Goal: Navigation & Orientation: Find specific page/section

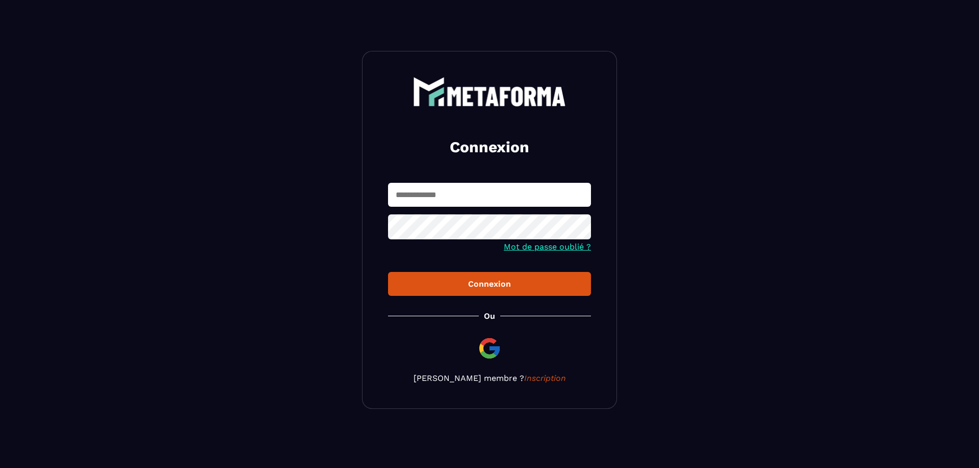
type input "**********"
click at [520, 289] on div "Connexion" at bounding box center [489, 284] width 187 height 10
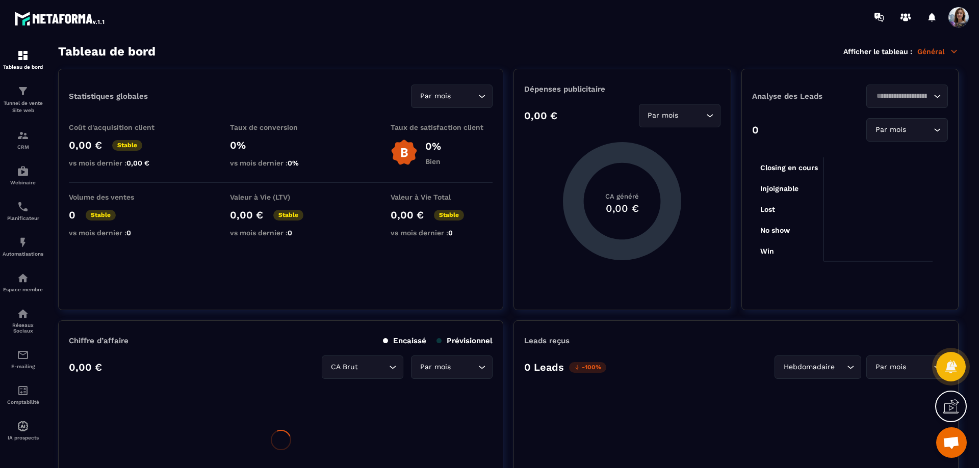
click at [65, 22] on img at bounding box center [60, 18] width 92 height 18
click at [963, 19] on span at bounding box center [958, 17] width 20 height 20
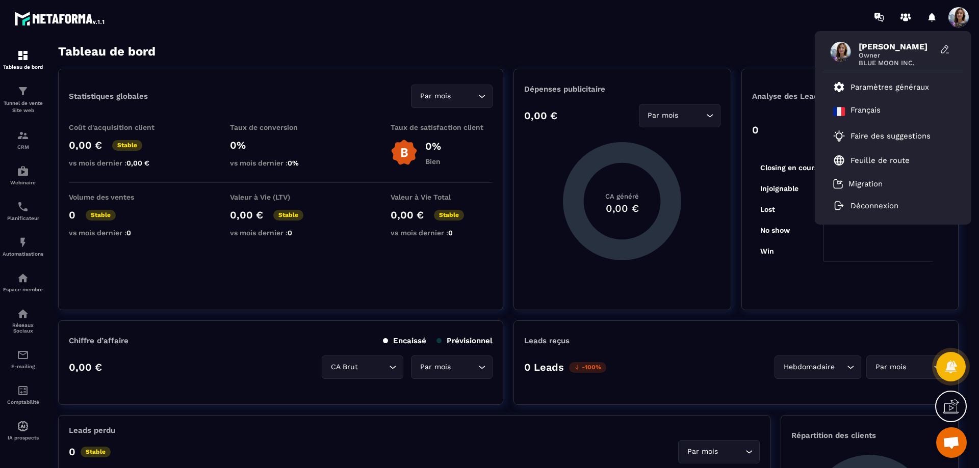
click at [842, 49] on span at bounding box center [840, 52] width 20 height 20
click at [870, 158] on p "Feuille de route" at bounding box center [879, 160] width 59 height 9
click at [908, 134] on p "Faire des suggestions" at bounding box center [890, 136] width 80 height 9
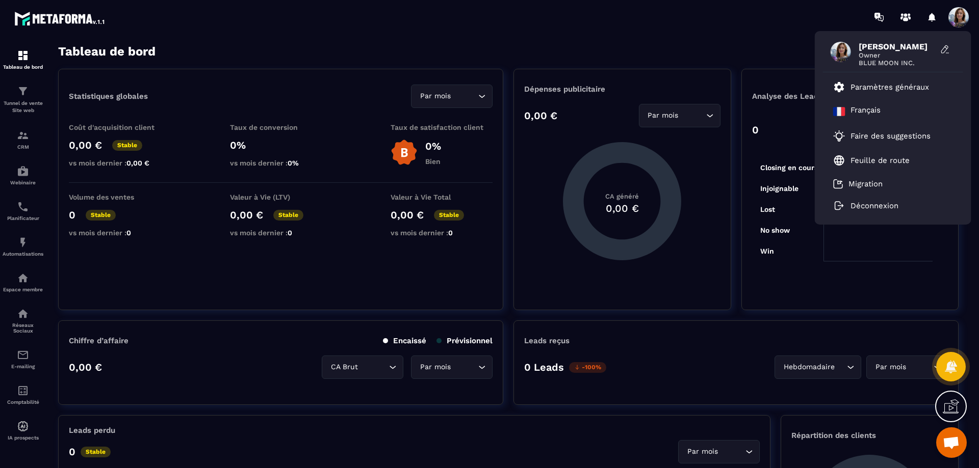
click at [23, 21] on img at bounding box center [60, 18] width 92 height 18
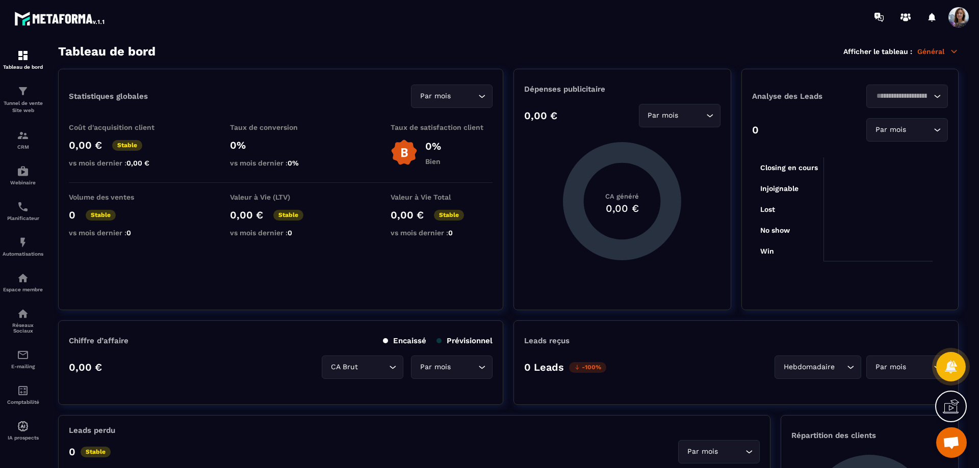
click at [21, 54] on img at bounding box center [23, 55] width 12 height 12
click at [27, 23] on img at bounding box center [60, 18] width 92 height 18
click at [61, 18] on img at bounding box center [60, 18] width 92 height 18
